Goal: Information Seeking & Learning: Learn about a topic

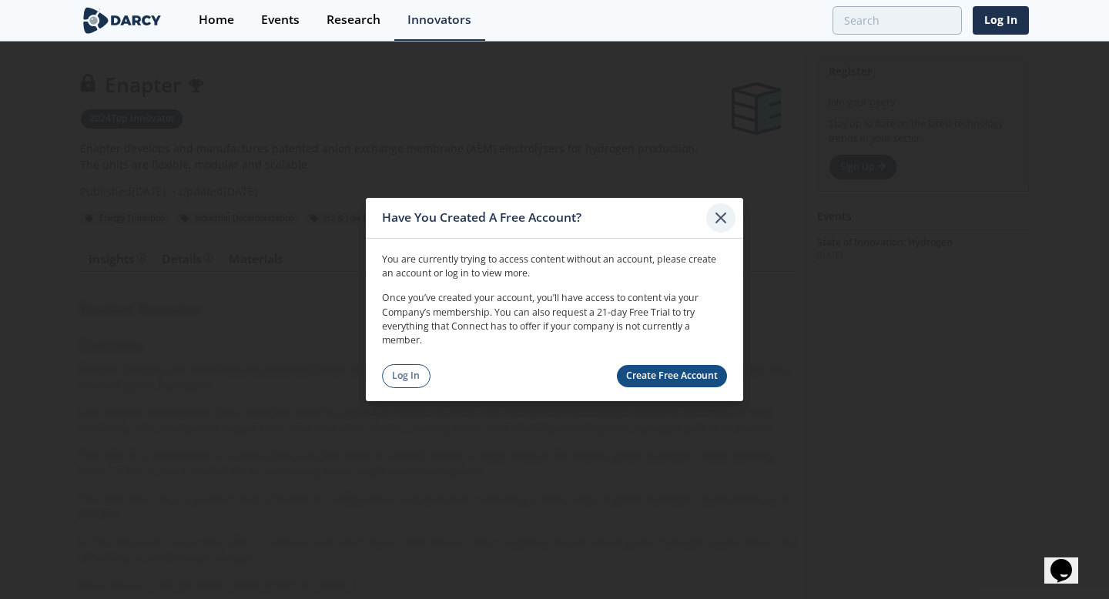
click at [719, 214] on icon at bounding box center [721, 218] width 18 height 18
